Goal: Transaction & Acquisition: Obtain resource

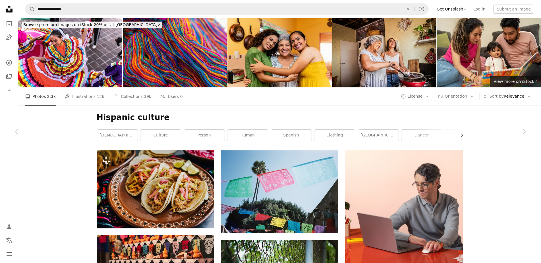
scroll to position [1420, 0]
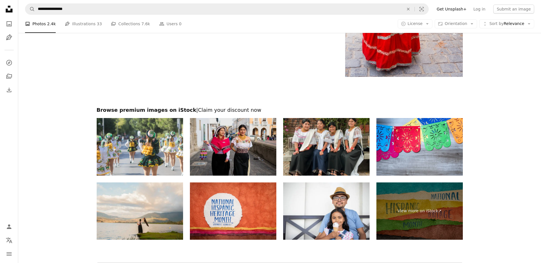
scroll to position [1072, 0]
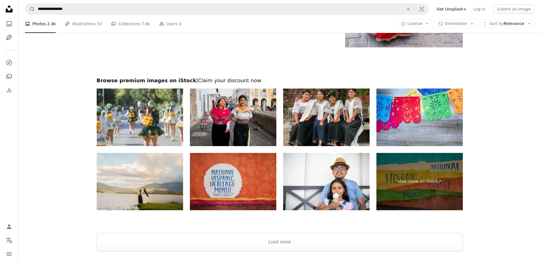
click at [239, 180] on img at bounding box center [233, 182] width 86 height 58
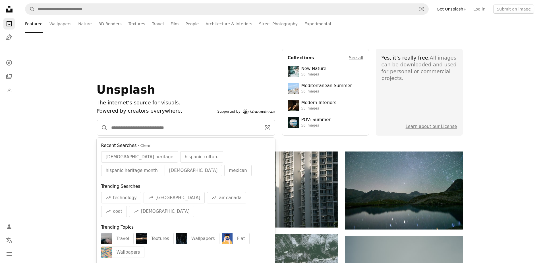
click at [114, 135] on input "Find visuals sitewide" at bounding box center [184, 127] width 152 height 15
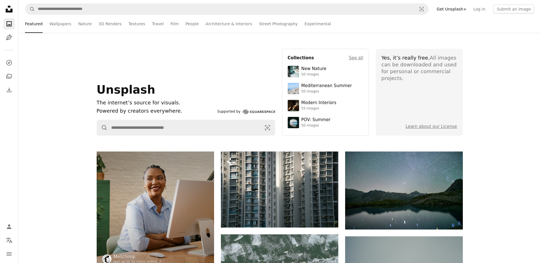
click at [401, 67] on div "Yes, it’s really free. All images can be downloaded and used for personal or co…" at bounding box center [419, 68] width 76 height 27
click at [430, 128] on link "Learn about our License" at bounding box center [430, 126] width 51 height 5
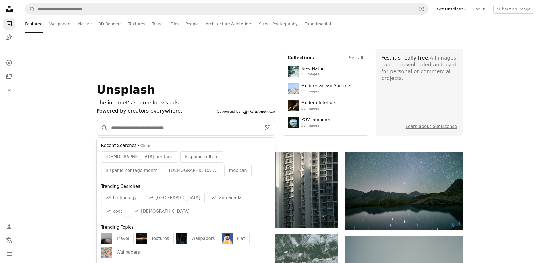
click at [115, 127] on input "Find visuals sitewide" at bounding box center [184, 127] width 152 height 15
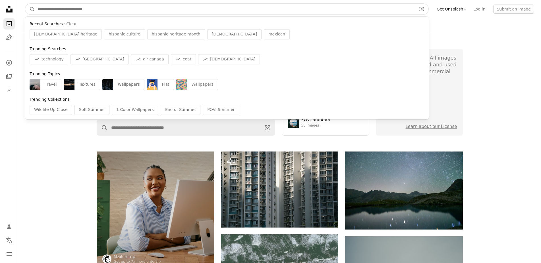
click at [93, 8] on input "Find visuals sitewide" at bounding box center [224, 9] width 379 height 11
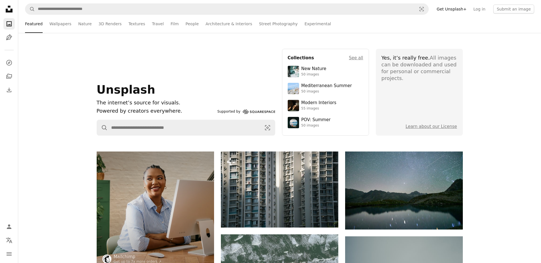
click at [454, 9] on link "Get Unsplash+" at bounding box center [451, 9] width 37 height 9
